Goal: Download file/media

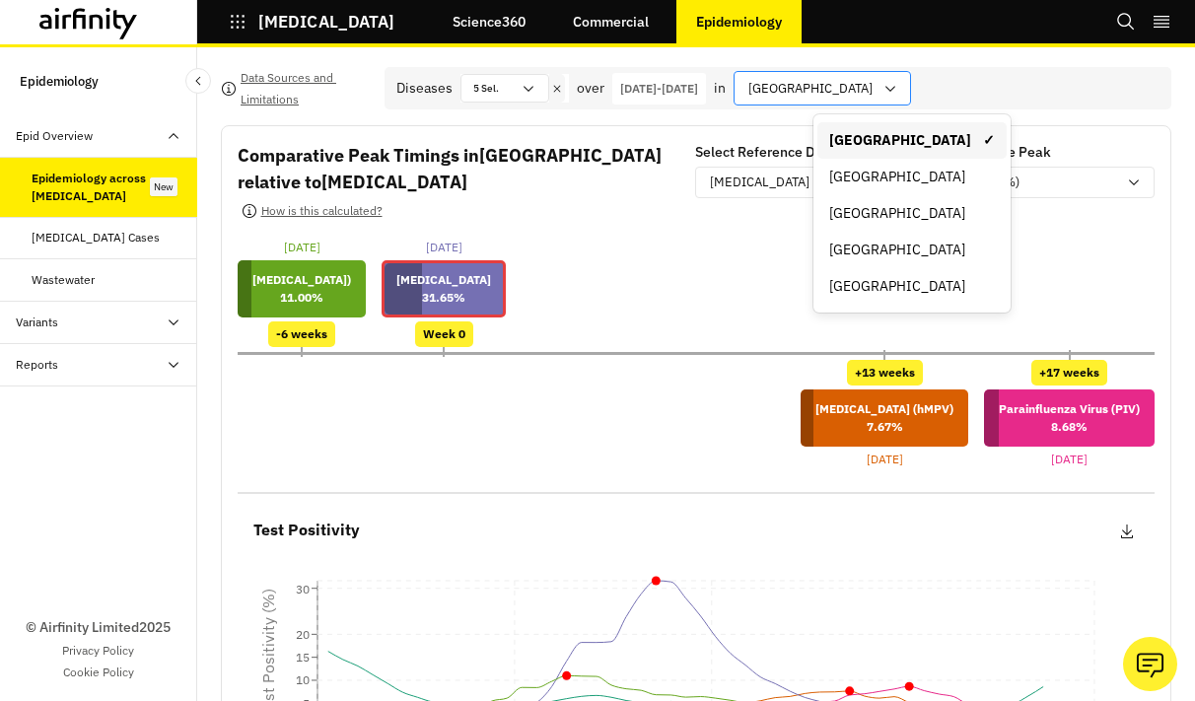
click at [872, 97] on div at bounding box center [810, 88] width 124 height 25
click at [880, 224] on div "England" at bounding box center [911, 213] width 189 height 36
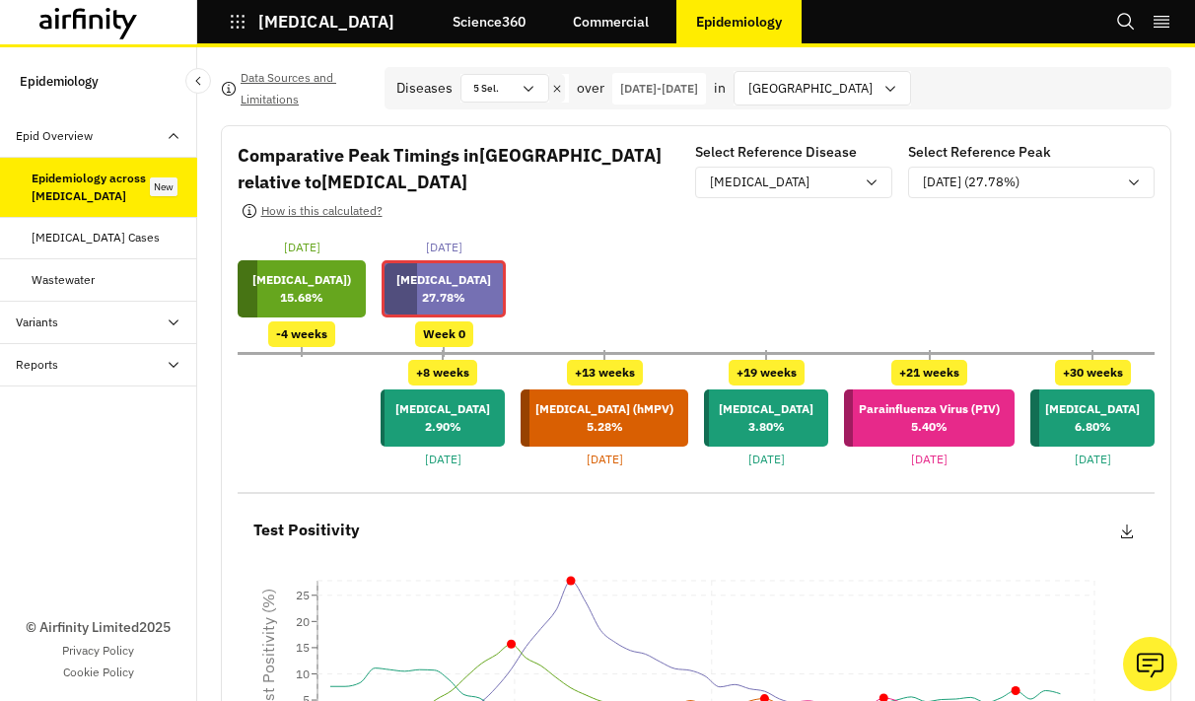
click at [706, 78] on div "26-Aug-2024 - 26-Aug-2025" at bounding box center [659, 89] width 94 height 32
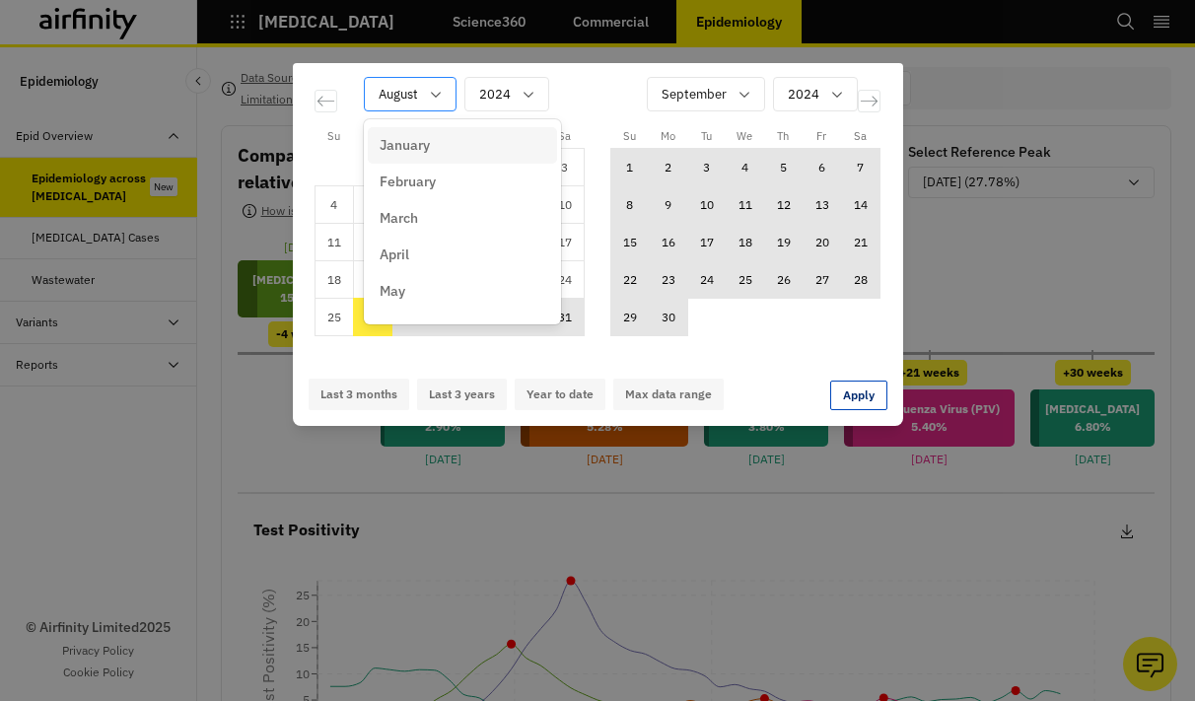
click at [404, 86] on div "Calendar" at bounding box center [398, 94] width 39 height 25
click at [414, 151] on p "January" at bounding box center [405, 145] width 50 height 21
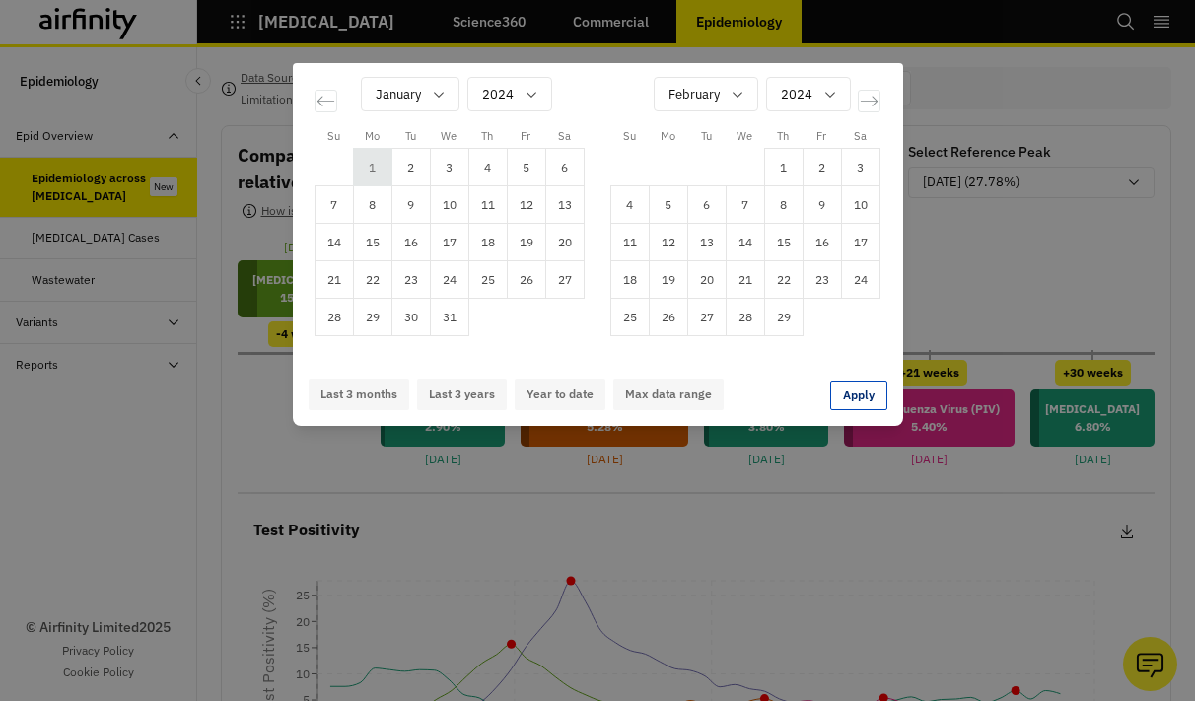
click at [384, 153] on td "1" at bounding box center [372, 167] width 38 height 37
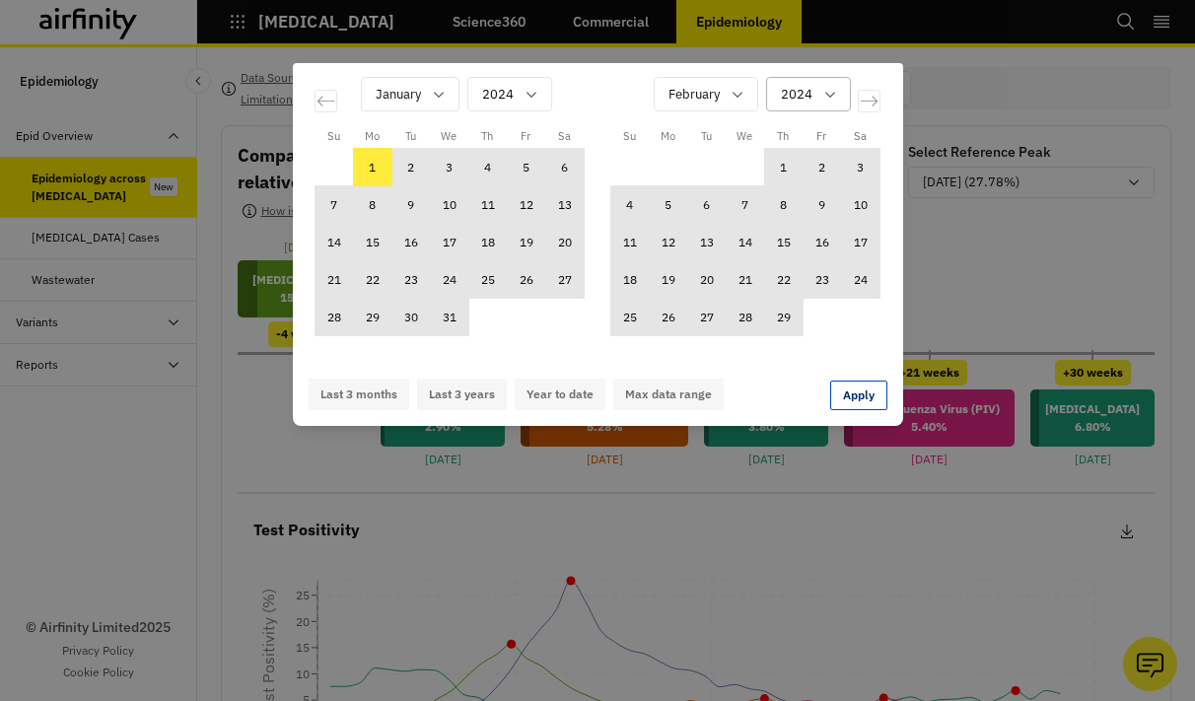
click at [784, 103] on div "Calendar" at bounding box center [797, 94] width 32 height 25
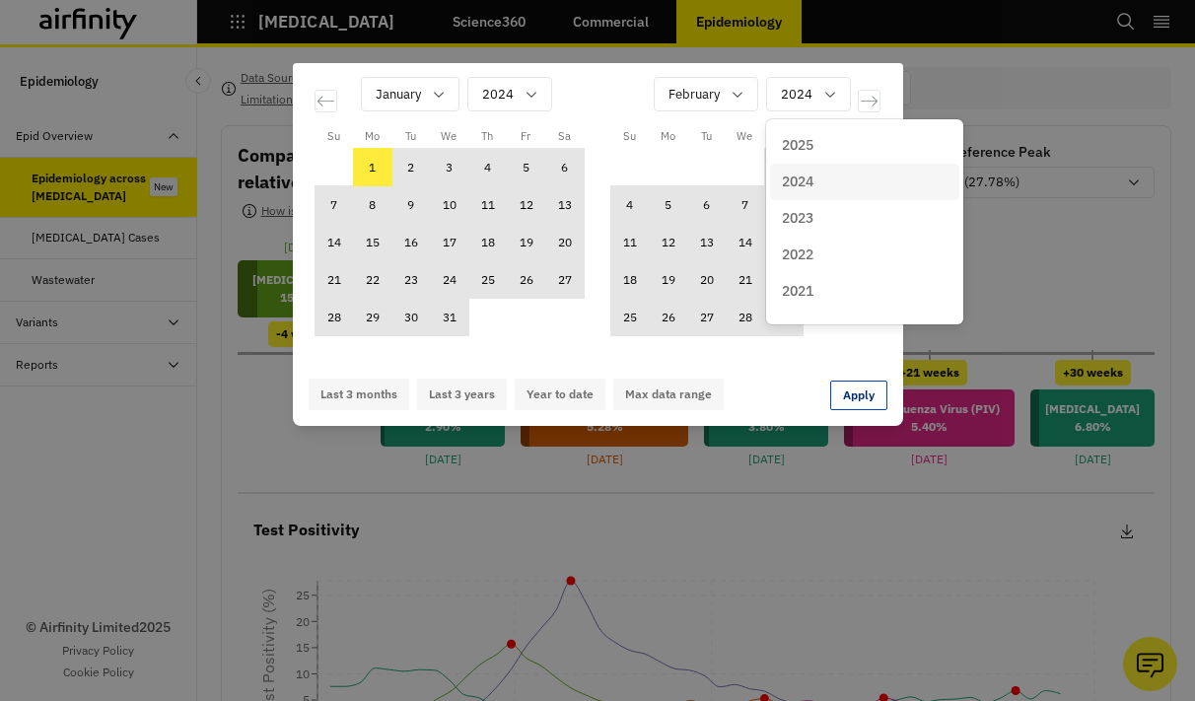
click at [821, 154] on div "2025" at bounding box center [865, 145] width 166 height 21
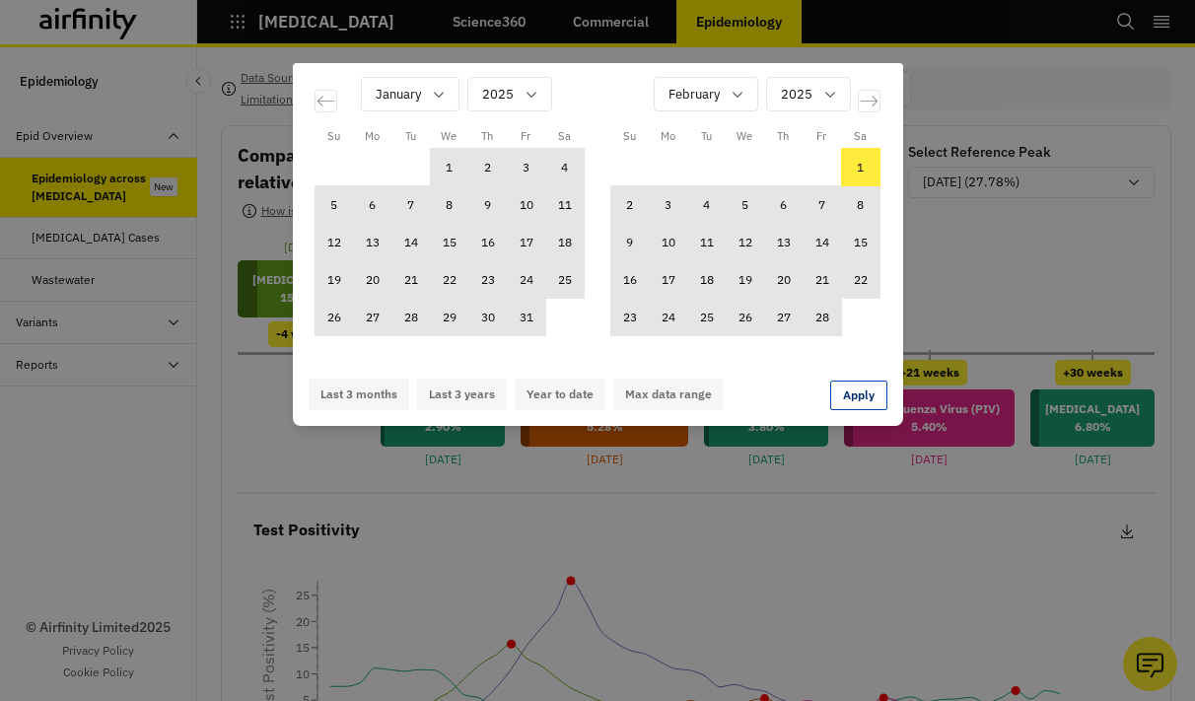
click at [864, 165] on td "1" at bounding box center [860, 167] width 38 height 37
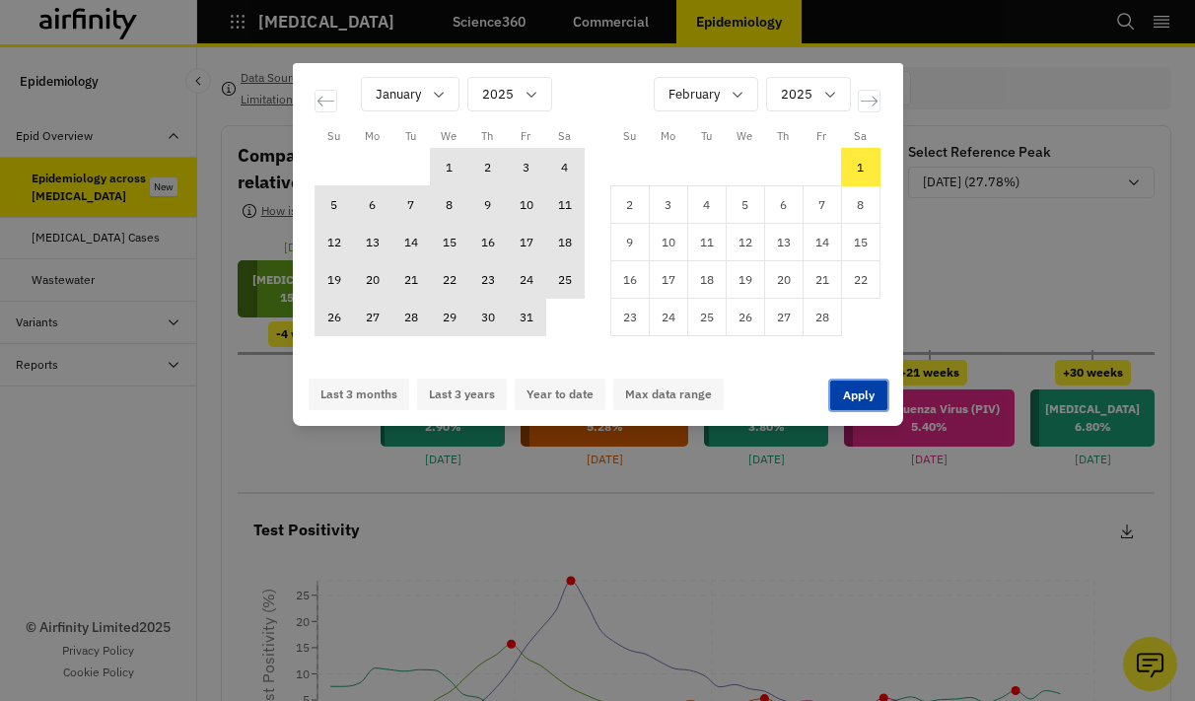
click at [862, 384] on button "Apply" at bounding box center [858, 396] width 57 height 30
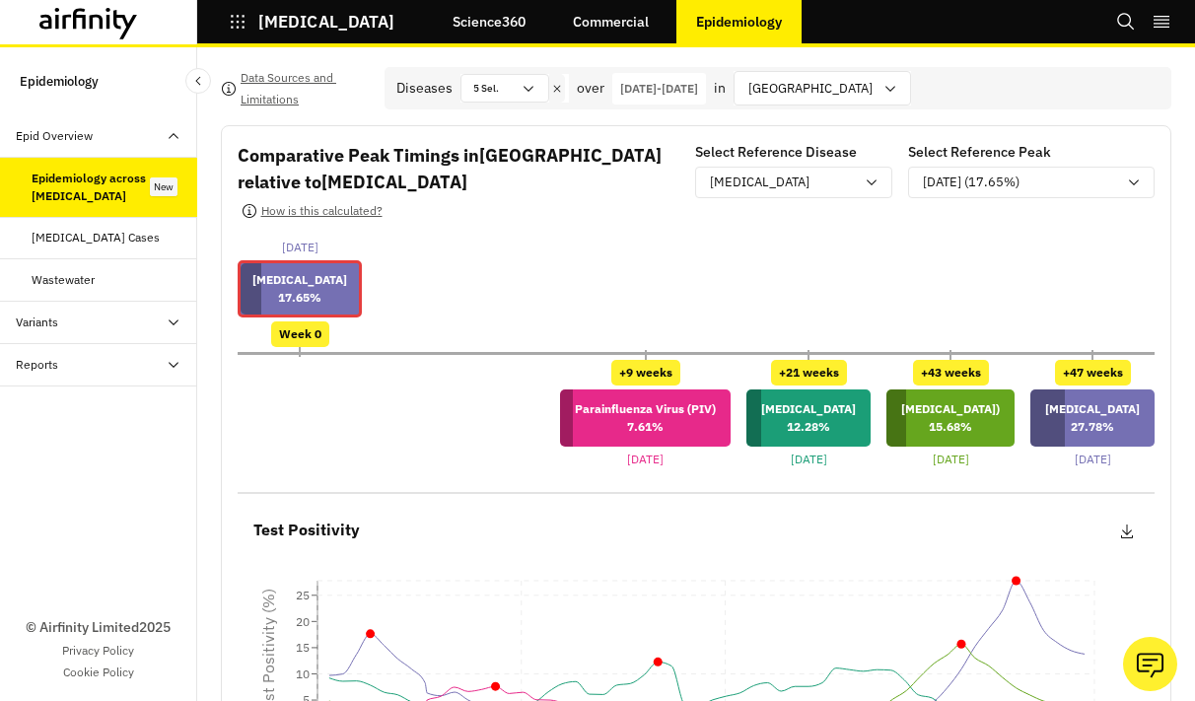
click at [674, 92] on p "01-Jan-2024 - 01-Feb-2025" at bounding box center [659, 89] width 78 height 18
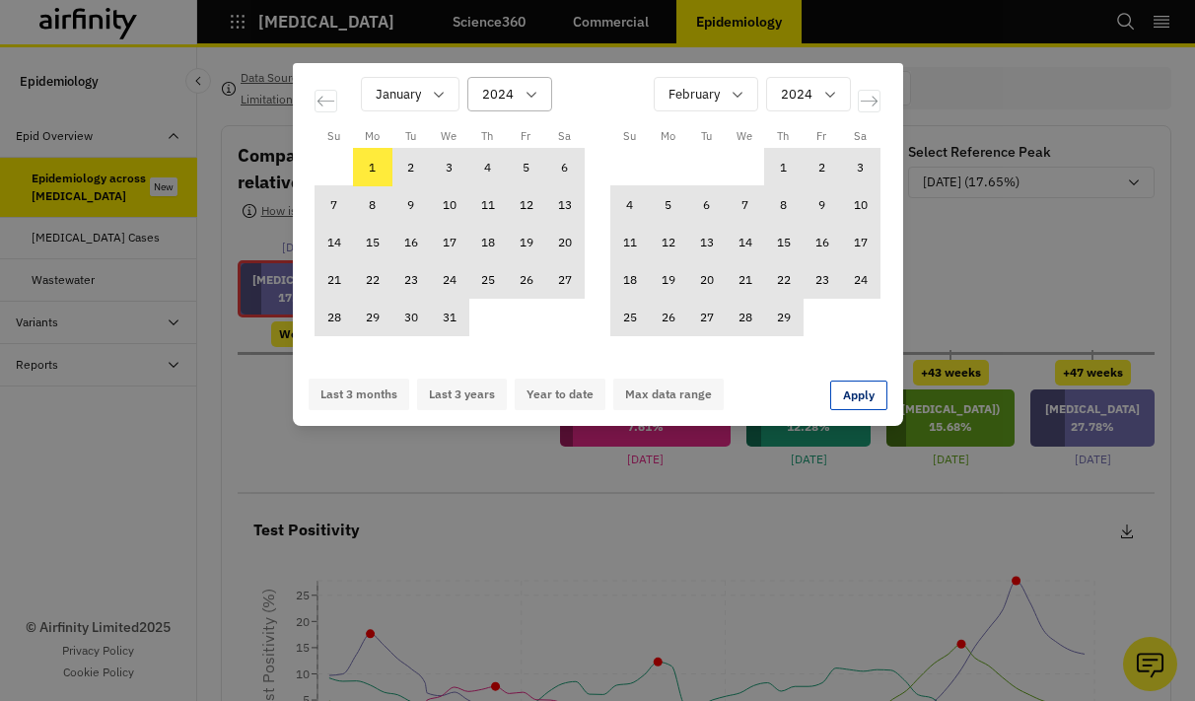
click at [504, 95] on div "Calendar" at bounding box center [498, 94] width 32 height 25
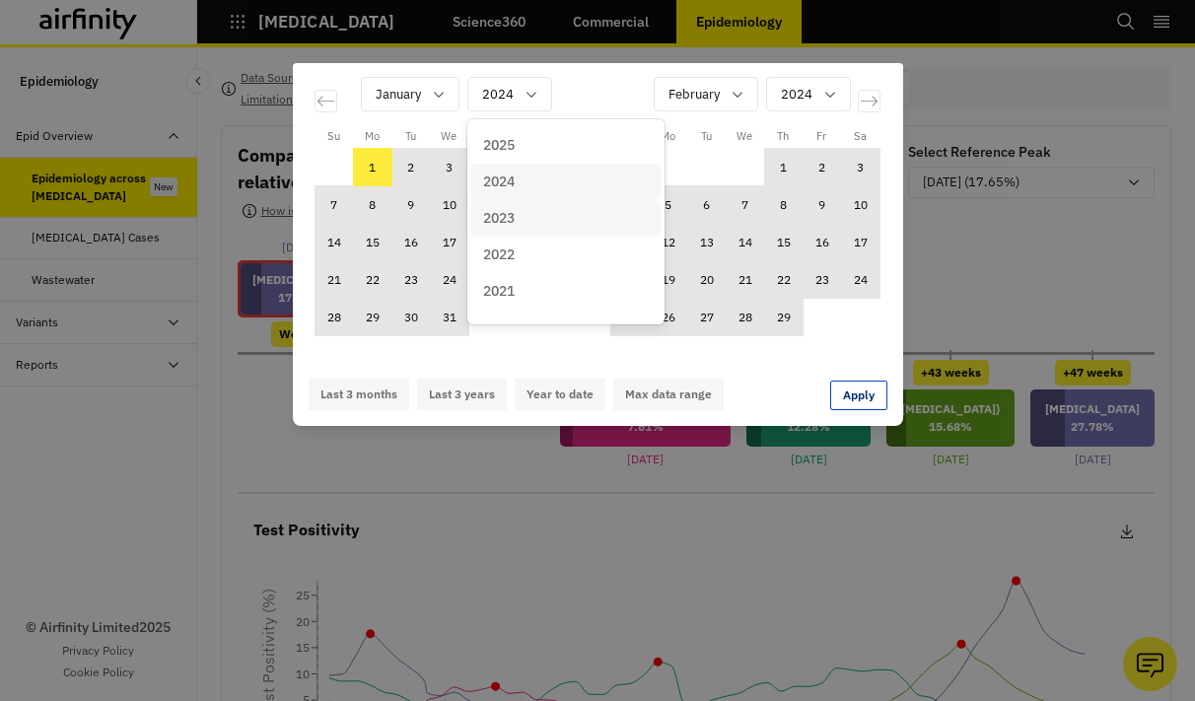
click at [514, 210] on p "2023" at bounding box center [499, 218] width 32 height 21
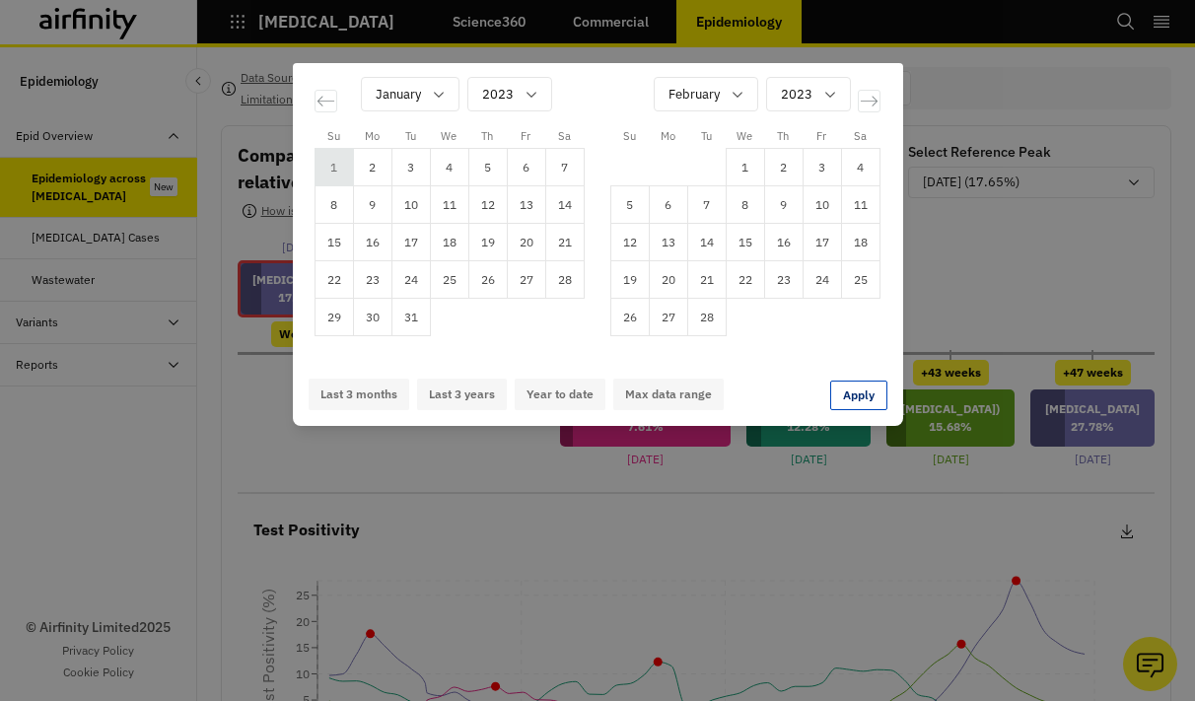
click at [330, 165] on td "1" at bounding box center [333, 167] width 38 height 37
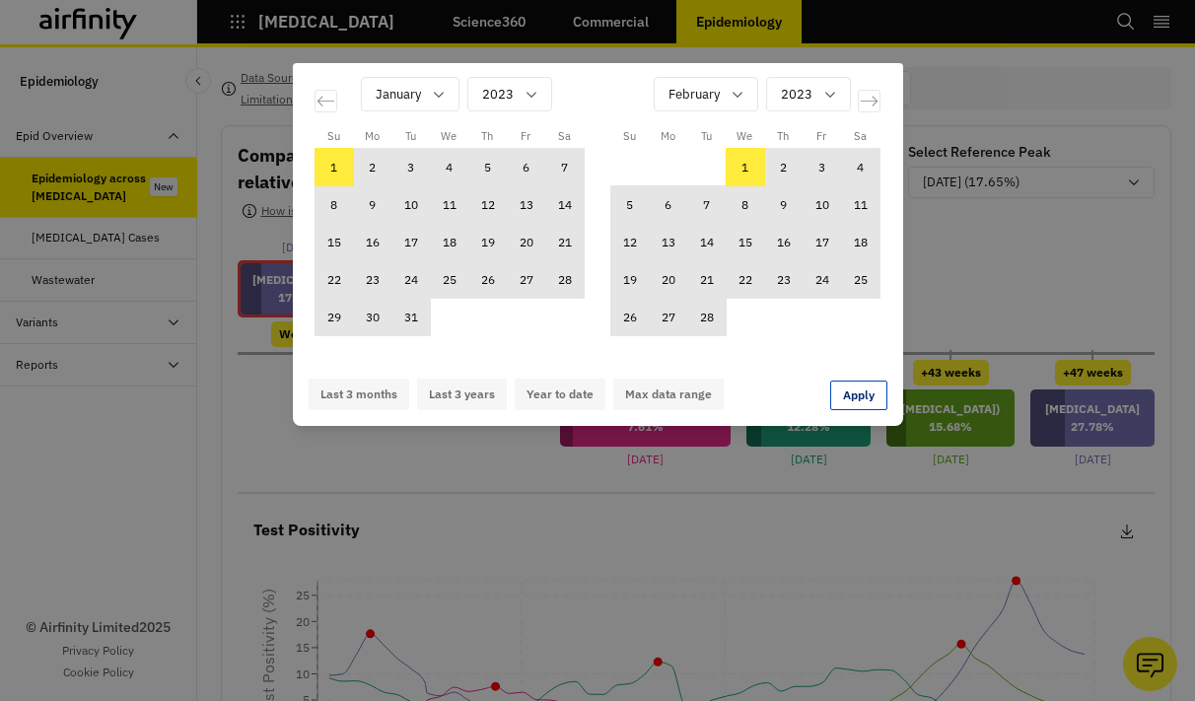
click at [738, 168] on td "1" at bounding box center [745, 167] width 38 height 37
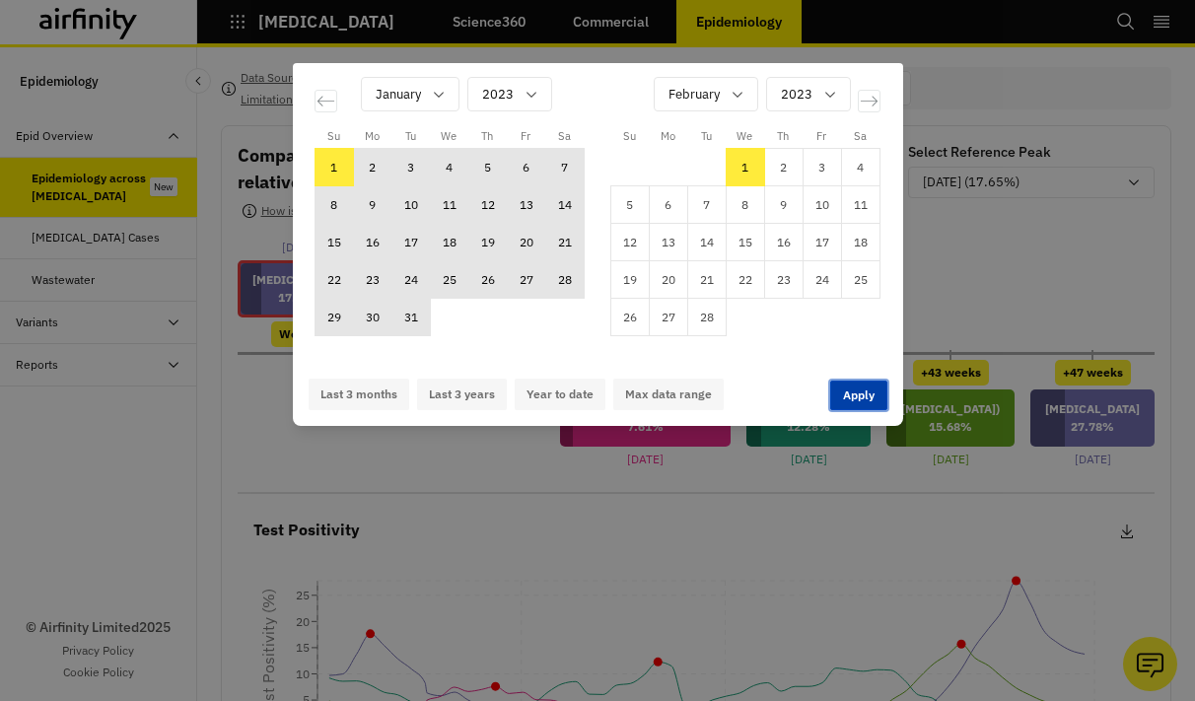
click at [858, 393] on button "Apply" at bounding box center [858, 396] width 57 height 30
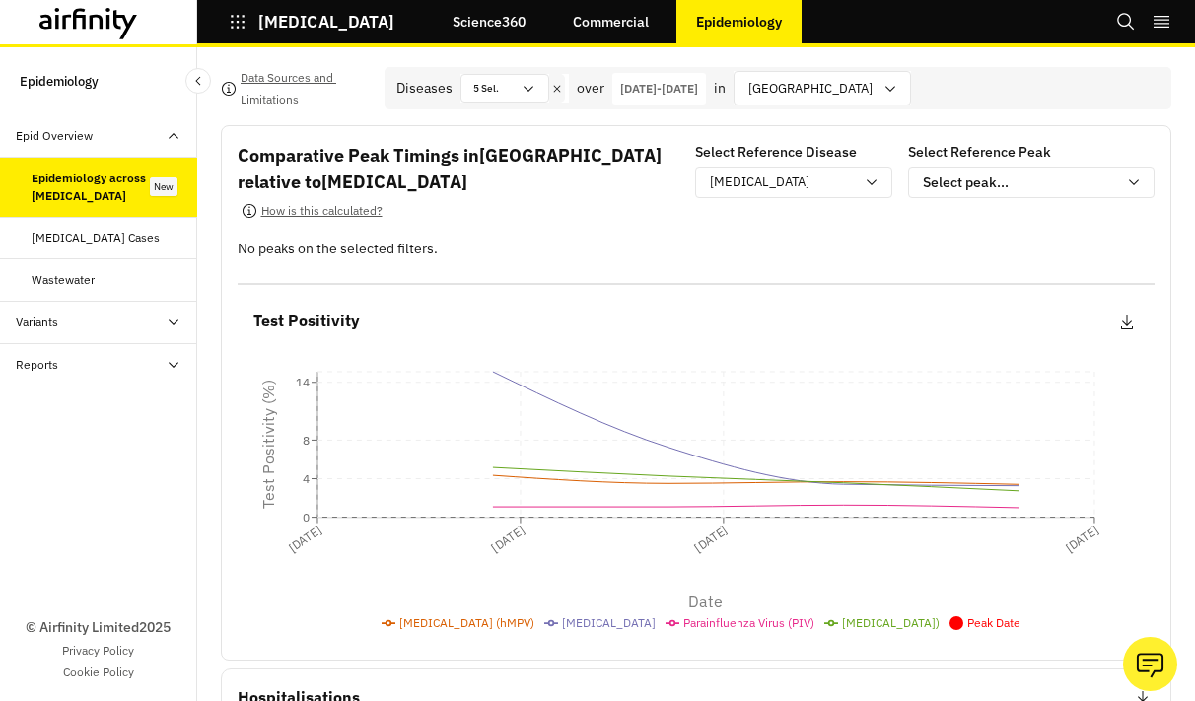
click at [671, 90] on p "01-Jan-2023 - 01-Feb-2023" at bounding box center [659, 89] width 78 height 18
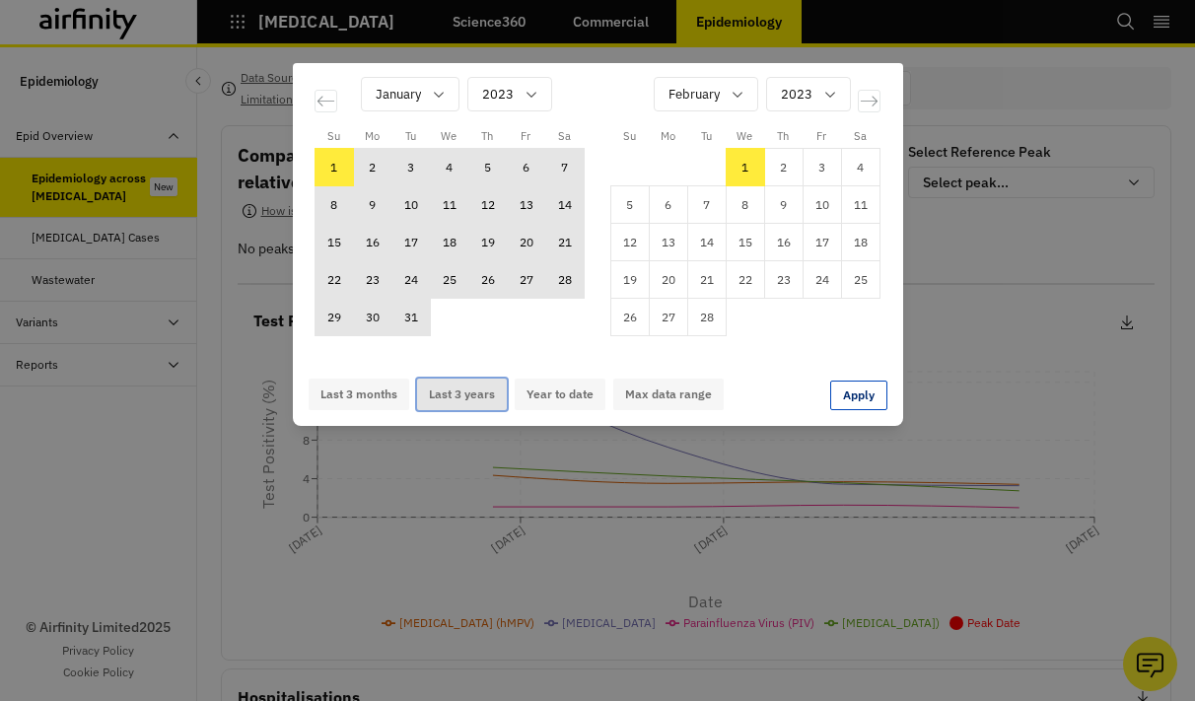
click at [448, 396] on button "Last 3 years" at bounding box center [462, 395] width 90 height 32
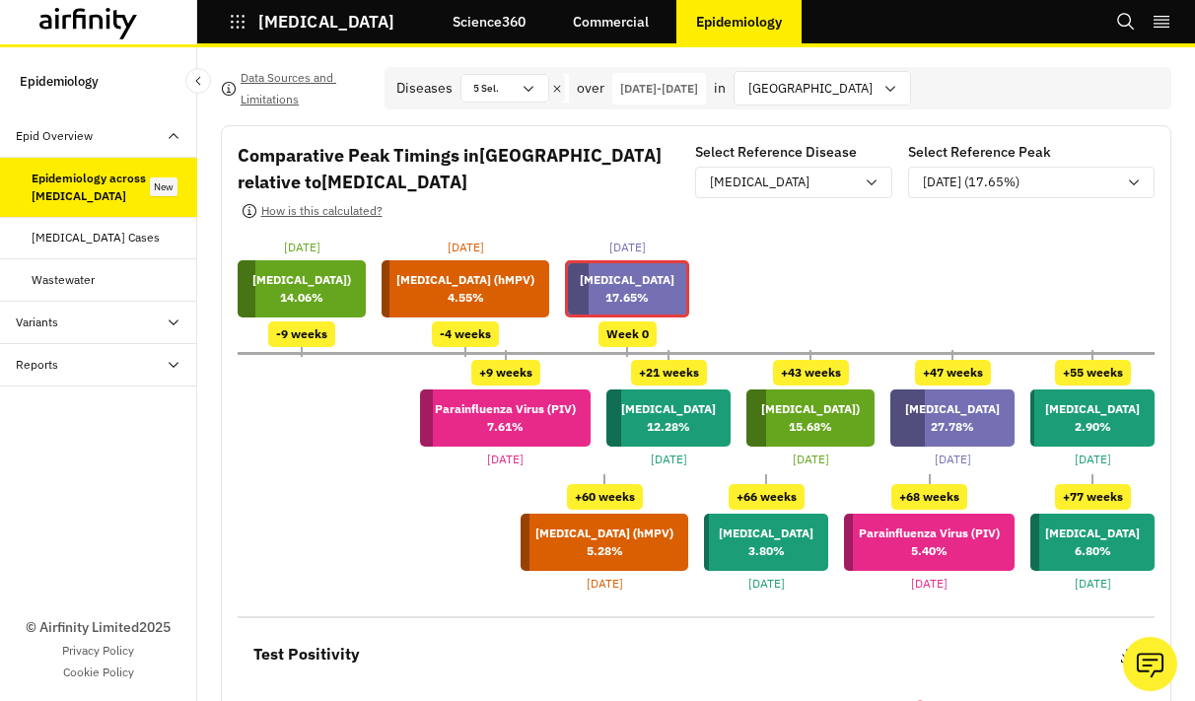
scroll to position [747, 0]
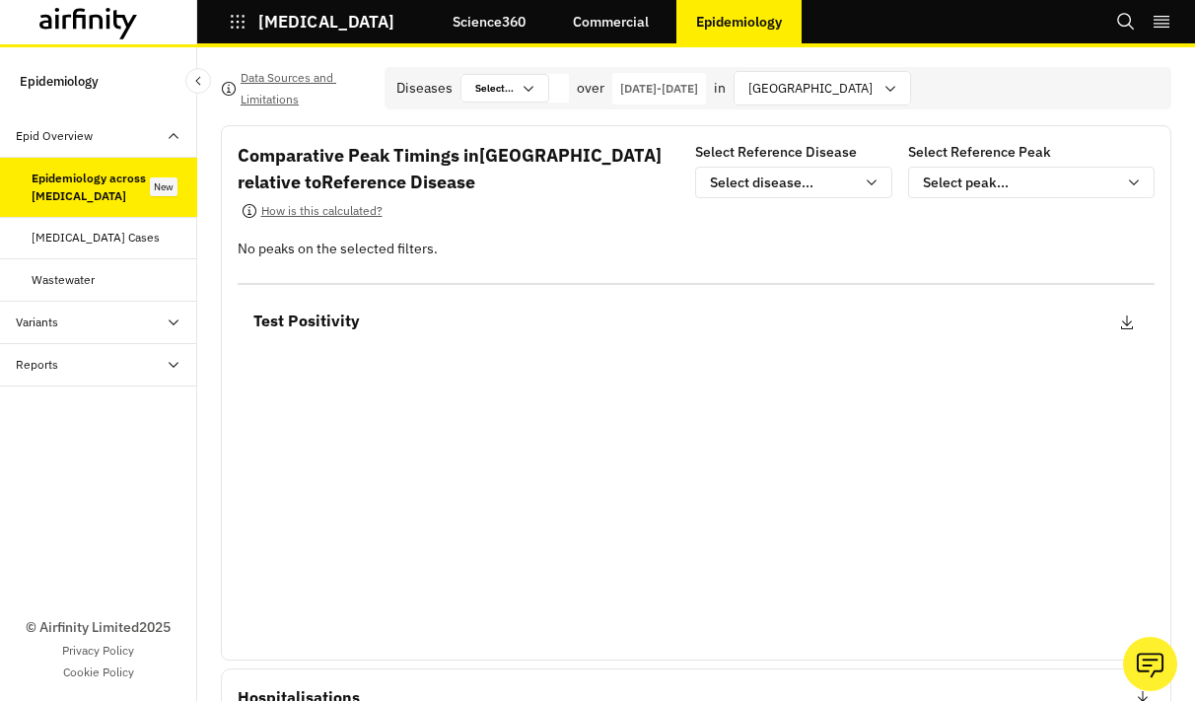
click at [698, 89] on p "[DATE] - [DATE]" at bounding box center [659, 89] width 78 height 18
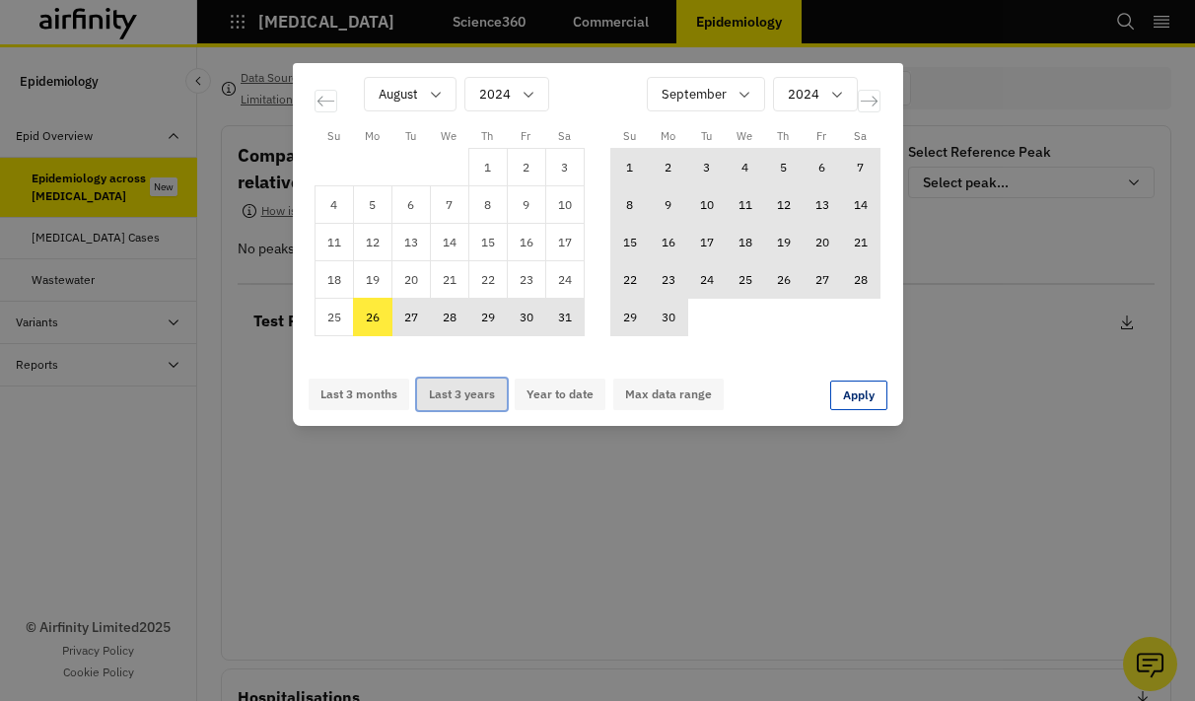
click at [439, 397] on button "Last 3 years" at bounding box center [462, 395] width 90 height 32
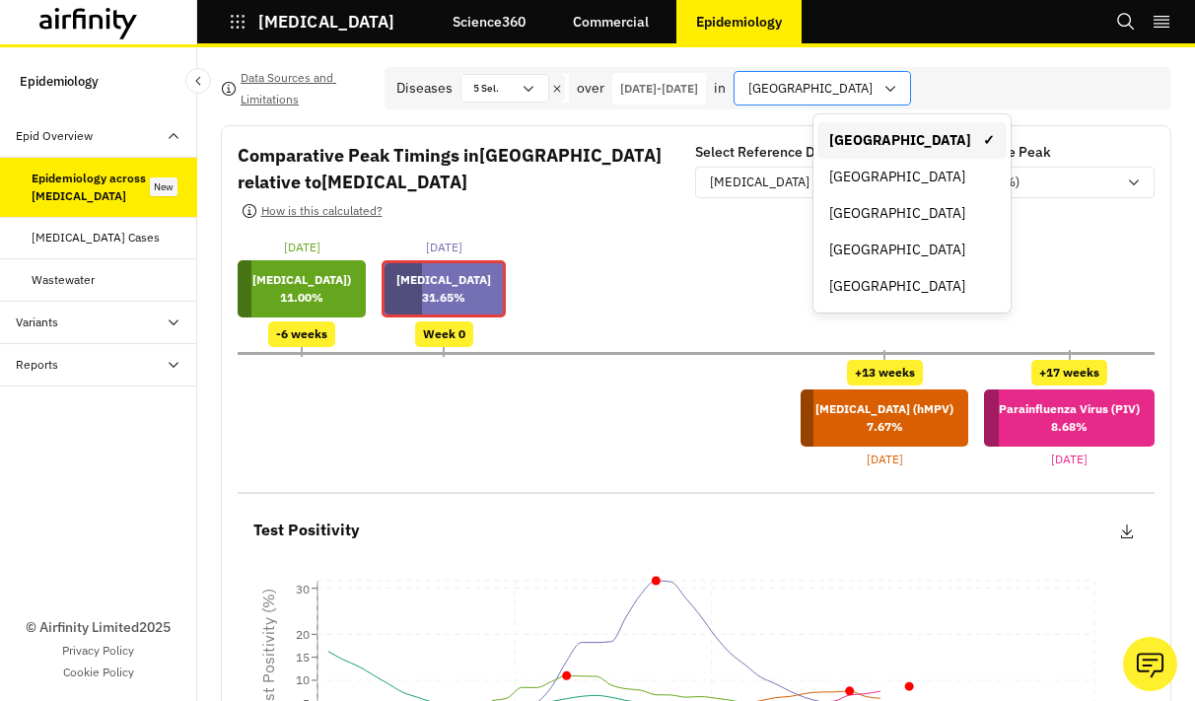
click at [872, 99] on div at bounding box center [810, 88] width 124 height 25
click at [863, 201] on div "England" at bounding box center [911, 213] width 189 height 36
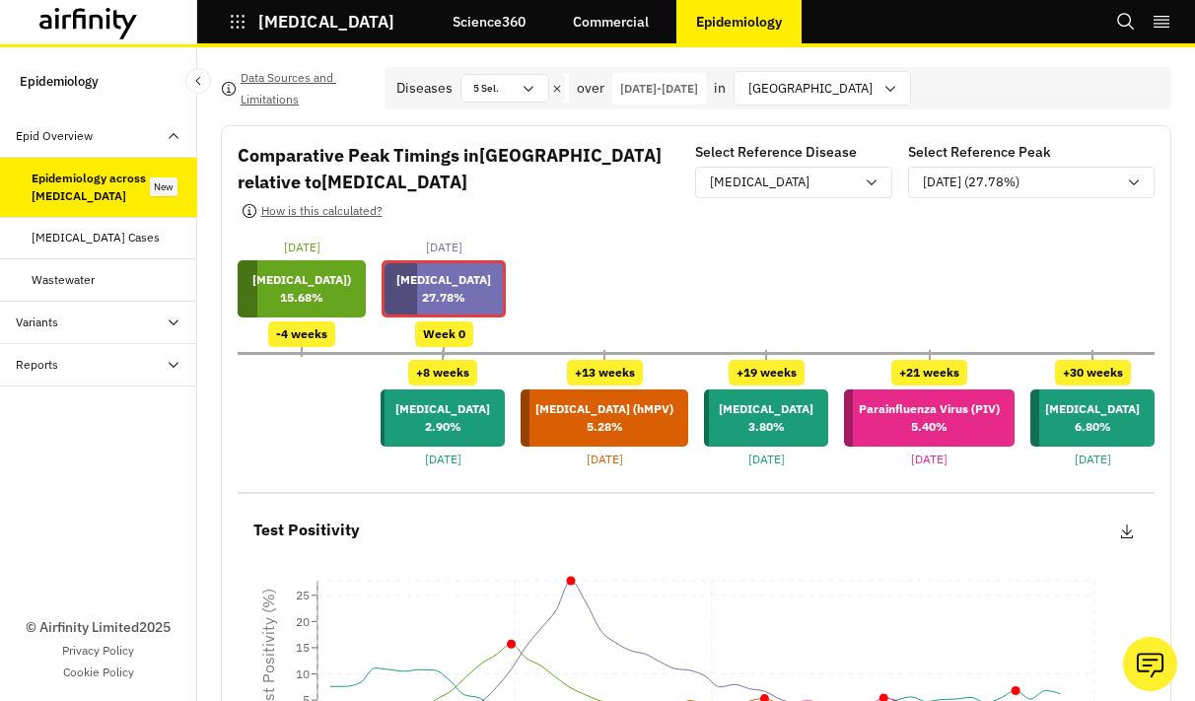
click at [698, 85] on p "26-Aug-2024 - 26-Aug-2025" at bounding box center [659, 89] width 78 height 18
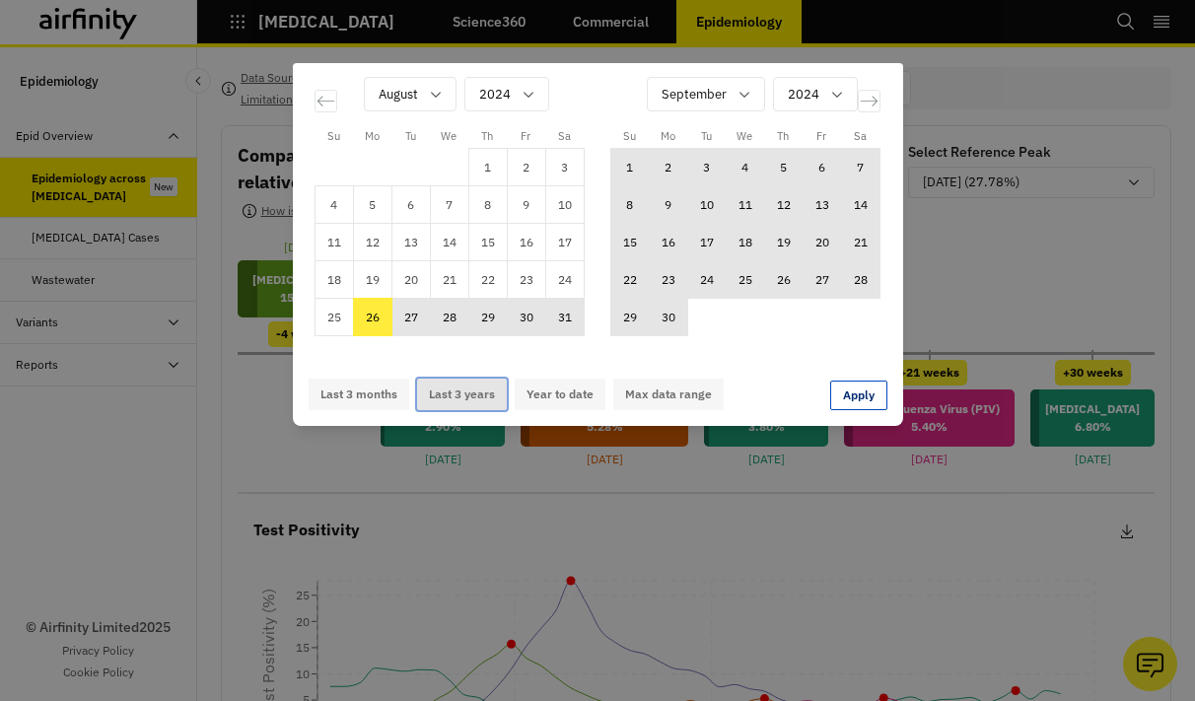
click at [470, 387] on button "Last 3 years" at bounding box center [462, 395] width 90 height 32
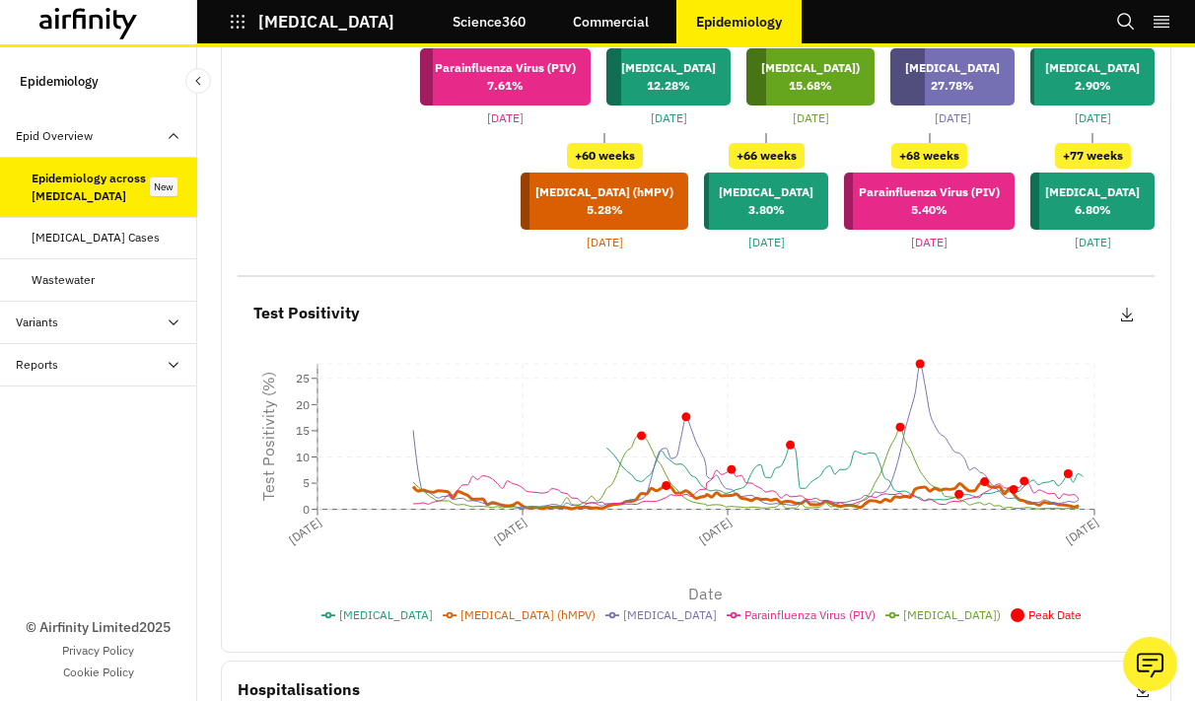
scroll to position [747, 0]
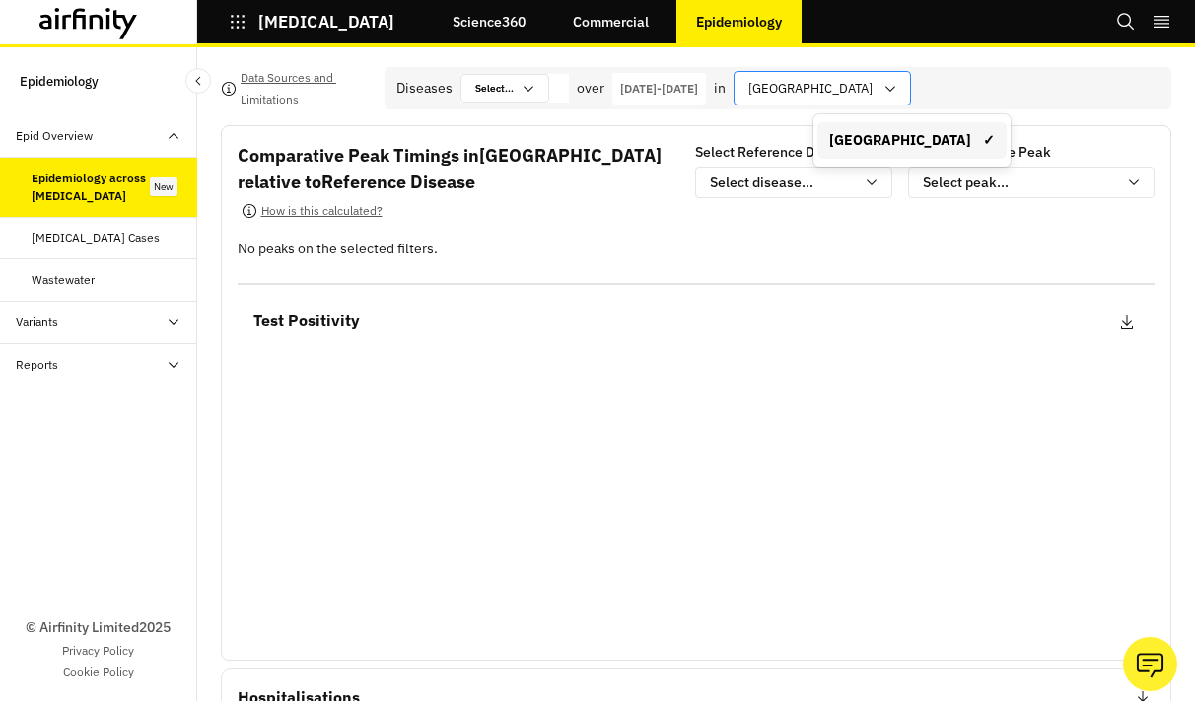
click at [872, 86] on div at bounding box center [810, 88] width 124 height 25
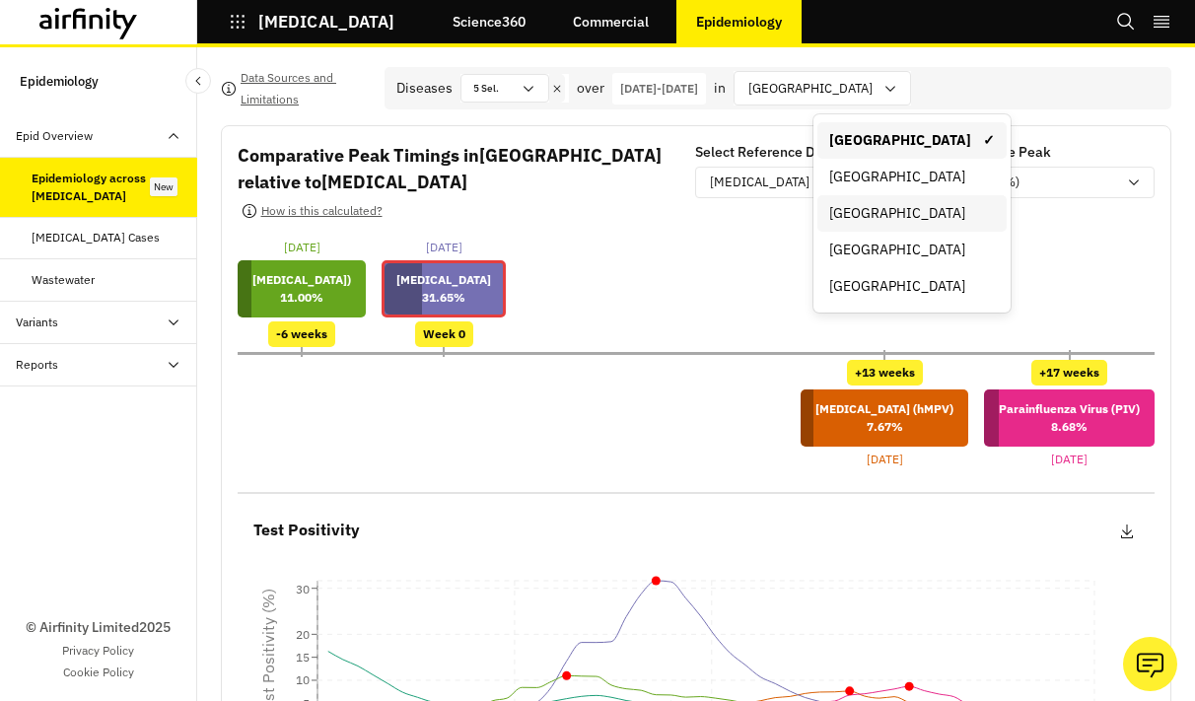
click at [880, 203] on div "England" at bounding box center [912, 213] width 166 height 21
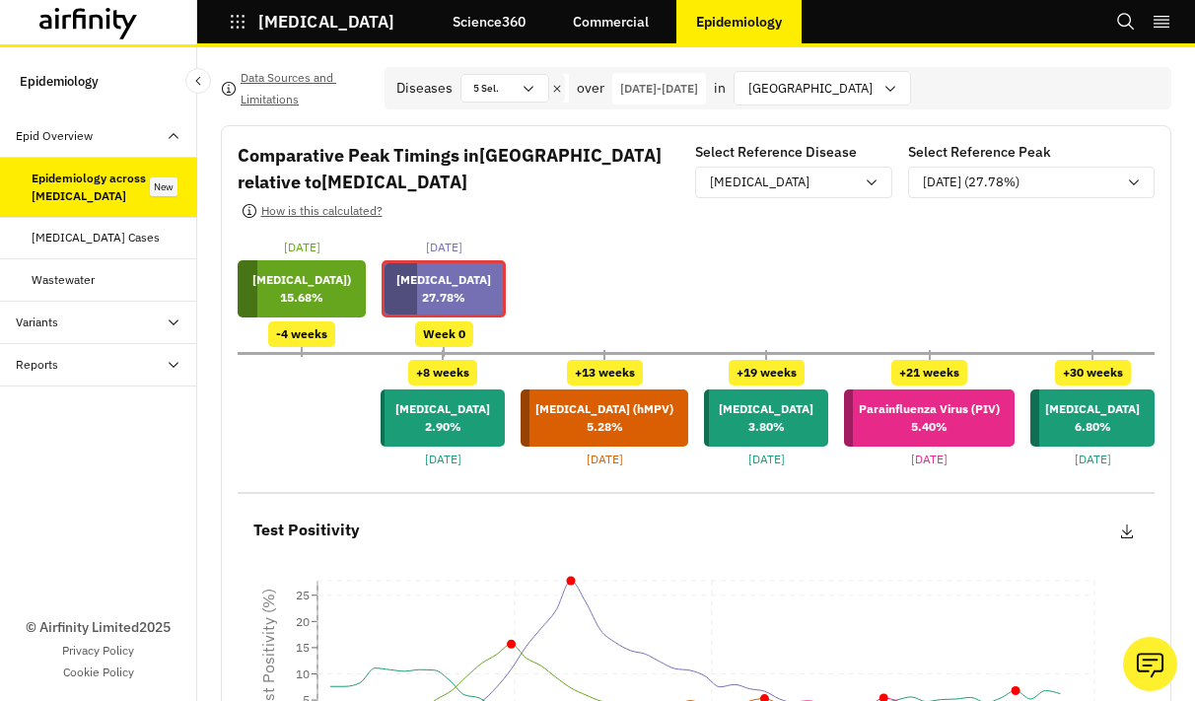
click at [655, 97] on p "26-Aug-2024 - 26-Aug-2025" at bounding box center [659, 89] width 78 height 18
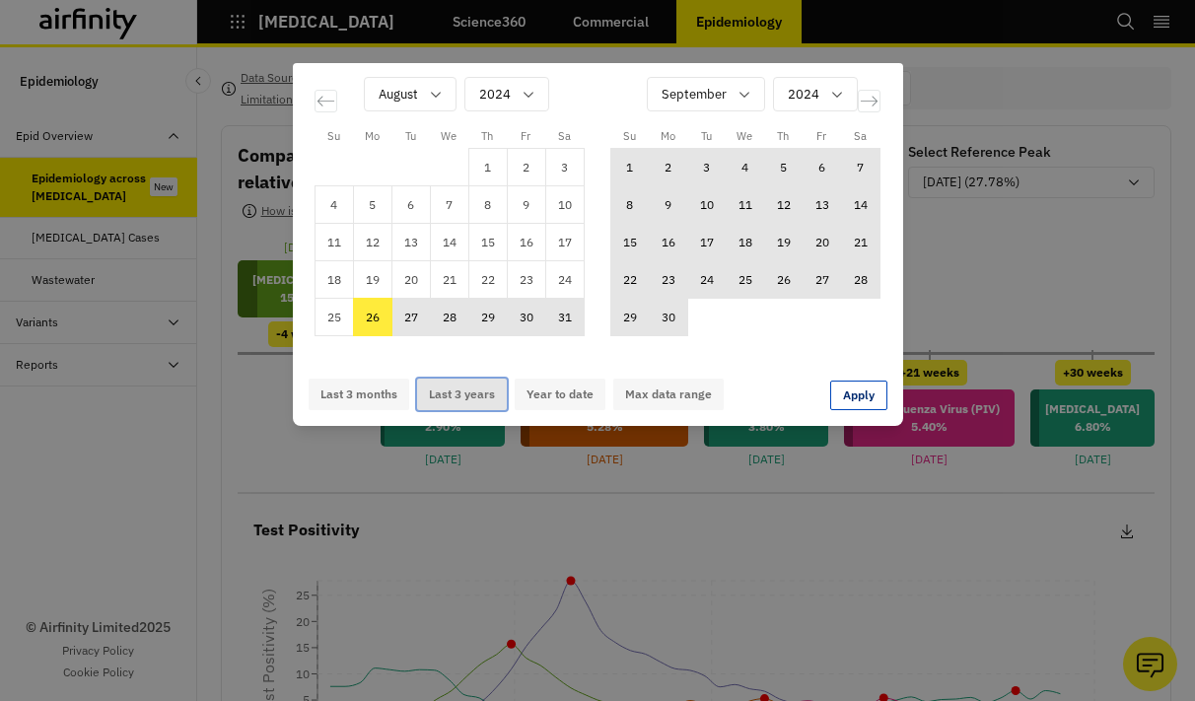
click at [456, 394] on button "Last 3 years" at bounding box center [462, 395] width 90 height 32
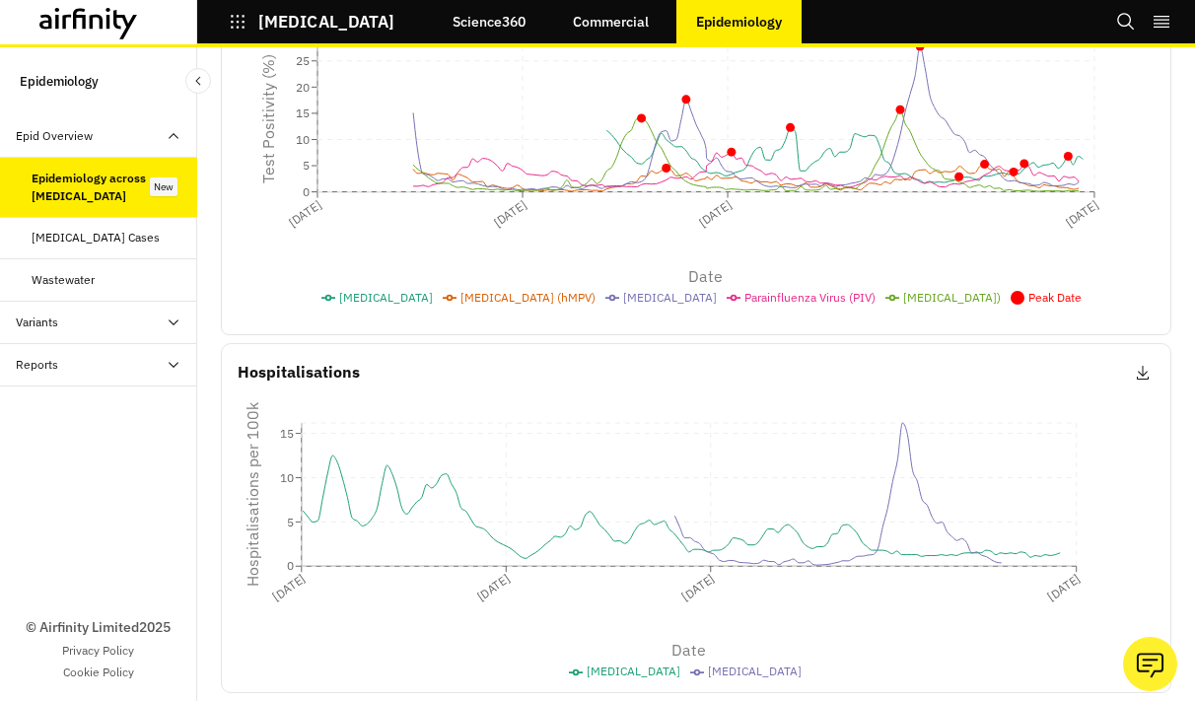
scroll to position [747, 0]
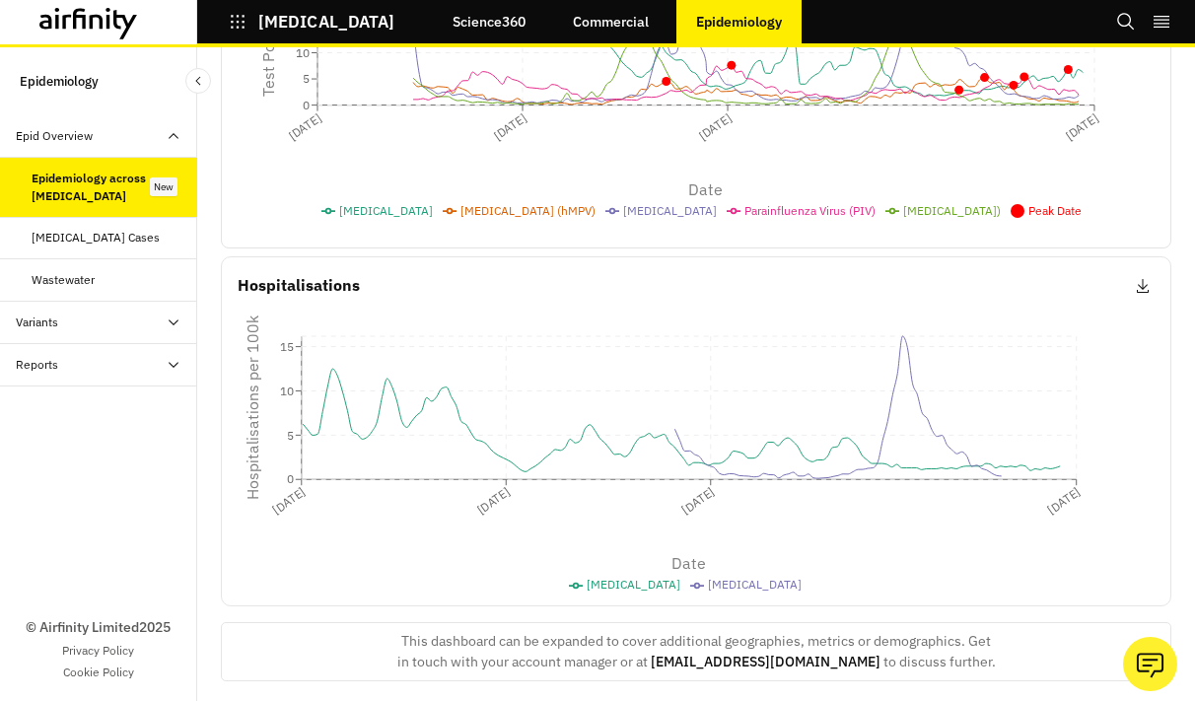
click at [1149, 286] on button at bounding box center [1143, 286] width 24 height 26
click at [1034, 328] on button "CSV" at bounding box center [1044, 332] width 219 height 35
